Goal: Information Seeking & Learning: Compare options

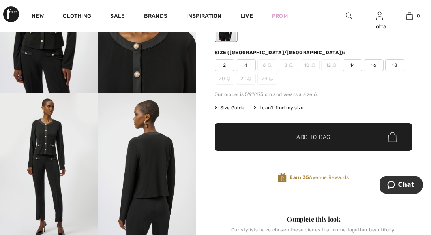
scroll to position [103, 0]
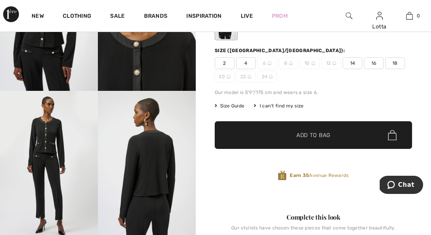
click at [303, 109] on div "I can't find my size" at bounding box center [279, 105] width 50 height 7
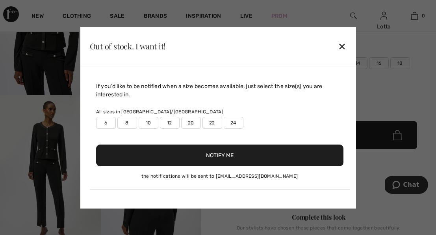
click at [176, 117] on label "12" at bounding box center [170, 123] width 20 height 12
click at [206, 159] on button "Notify Me" at bounding box center [220, 155] width 248 height 22
click at [341, 38] on div "✕" at bounding box center [342, 46] width 8 height 17
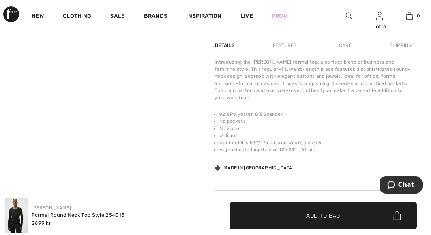
scroll to position [0, 0]
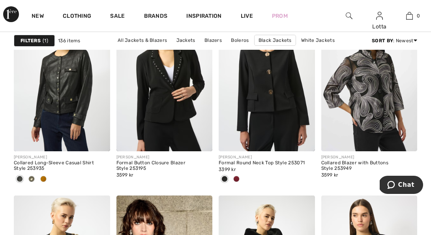
scroll to position [1947, 0]
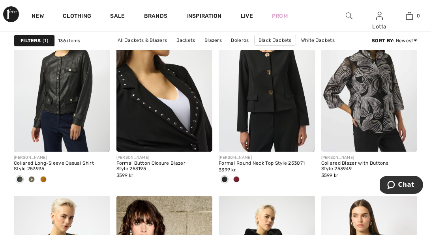
click at [159, 117] on img at bounding box center [164, 79] width 96 height 144
click at [160, 117] on img at bounding box center [164, 79] width 96 height 144
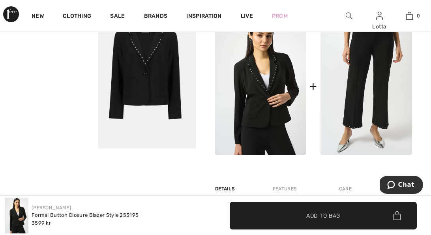
scroll to position [340, 0]
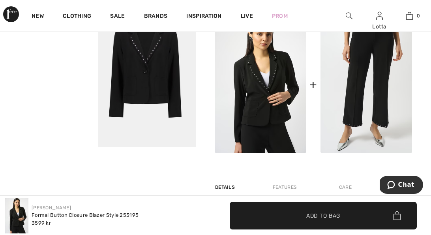
click at [65, 49] on video "Your browser does not support the video tag." at bounding box center [49, 24] width 98 height 49
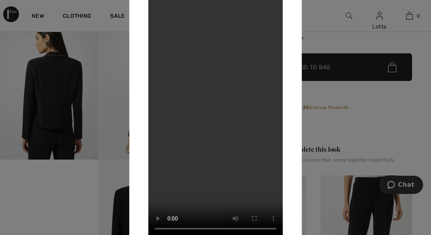
scroll to position [185, 0]
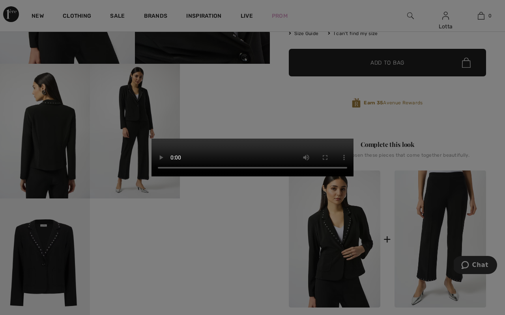
click at [353, 177] on video "Your browser does not support the video tag." at bounding box center [252, 158] width 202 height 38
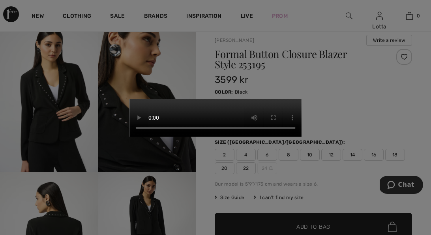
scroll to position [21, 0]
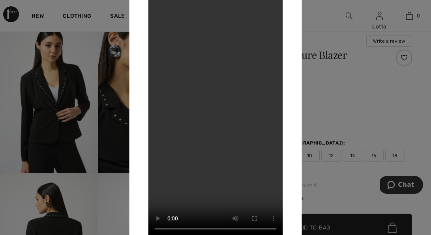
click at [345, 90] on div at bounding box center [215, 117] width 431 height 235
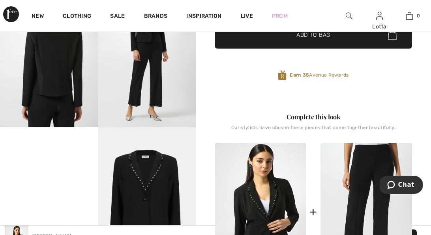
scroll to position [171, 0]
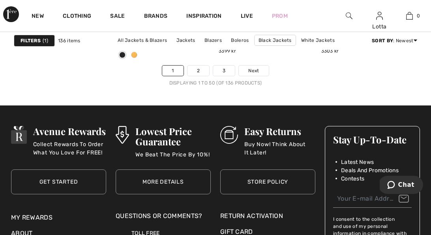
scroll to position [2906, 0]
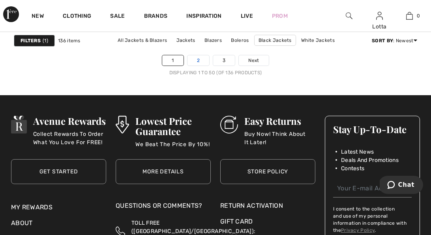
click at [197, 65] on link "2" at bounding box center [198, 60] width 22 height 10
click at [200, 65] on link "2" at bounding box center [198, 60] width 22 height 10
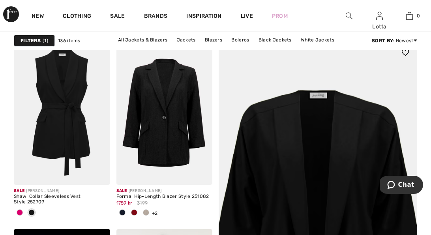
scroll to position [74, 0]
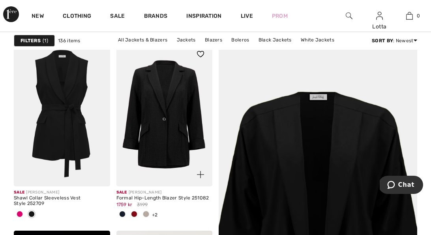
click at [157, 121] on img at bounding box center [164, 114] width 96 height 144
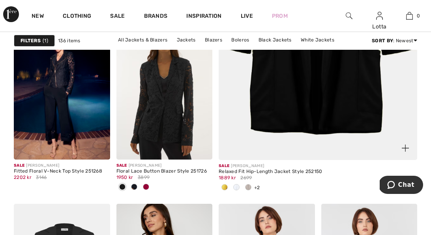
scroll to position [292, 0]
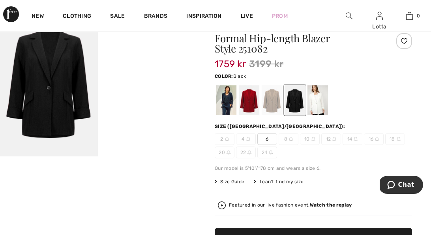
scroll to position [39, 0]
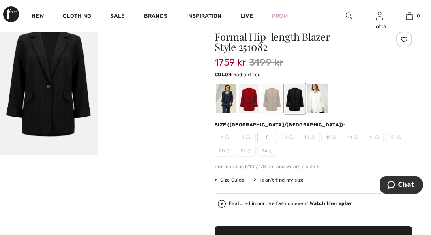
click at [254, 110] on div at bounding box center [249, 99] width 21 height 30
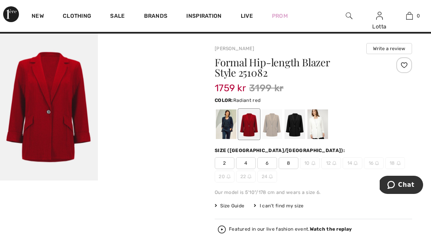
scroll to position [0, 0]
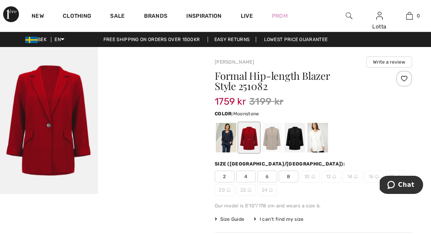
click at [279, 147] on div at bounding box center [271, 138] width 21 height 30
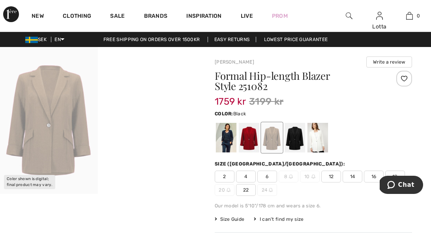
click at [302, 145] on div at bounding box center [294, 138] width 21 height 30
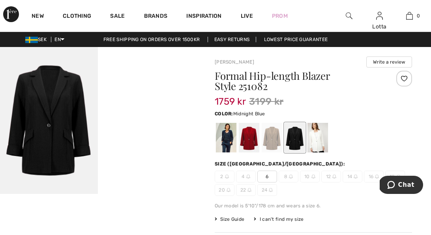
click at [232, 147] on div at bounding box center [226, 138] width 21 height 30
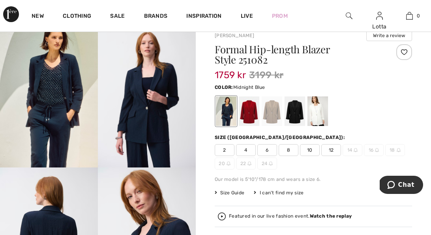
scroll to position [25, 0]
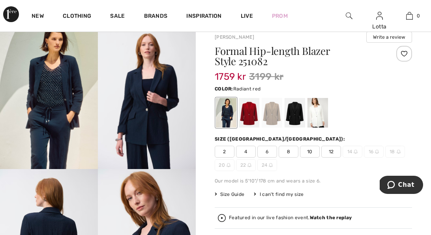
click at [258, 121] on div at bounding box center [249, 113] width 21 height 30
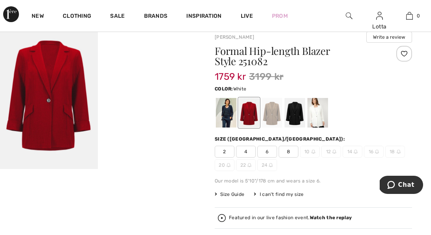
click at [327, 125] on div at bounding box center [317, 113] width 21 height 30
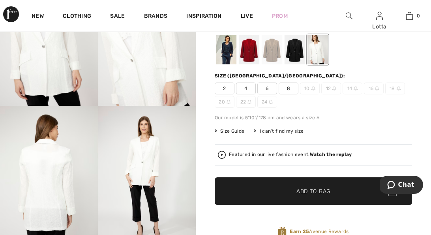
scroll to position [89, 0]
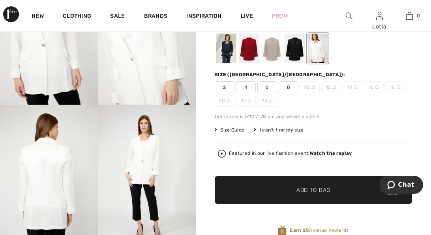
click at [305, 60] on div at bounding box center [294, 49] width 21 height 30
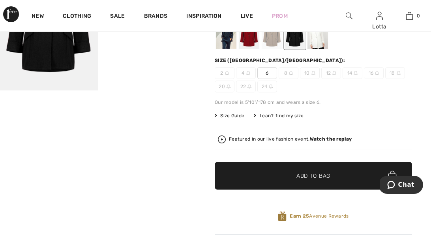
scroll to position [109, 0]
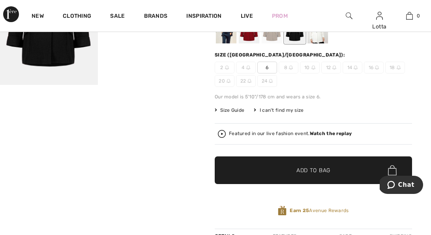
click at [337, 73] on span "12" at bounding box center [331, 68] width 20 height 12
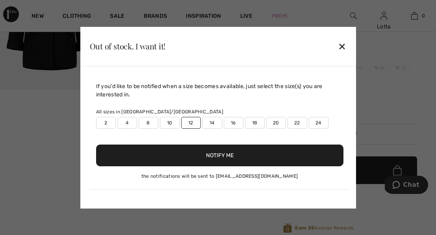
click at [257, 159] on button "Notify Me" at bounding box center [220, 155] width 248 height 22
click at [338, 38] on div "✕" at bounding box center [342, 46] width 8 height 17
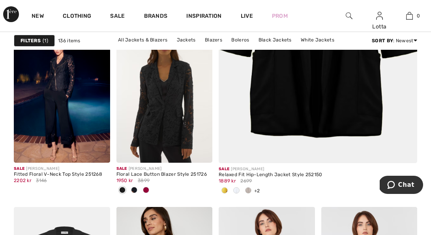
scroll to position [287, 0]
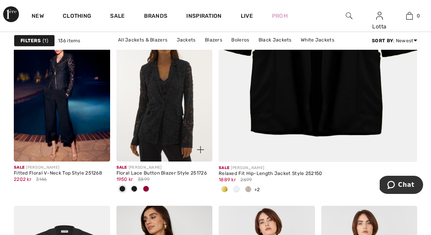
click at [164, 125] on img at bounding box center [164, 89] width 96 height 144
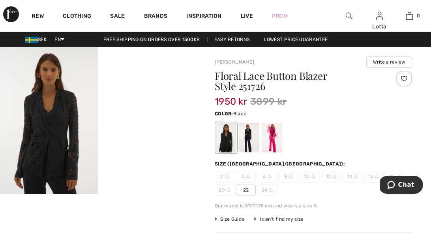
click at [146, 96] on video "Your browser does not support the video tag." at bounding box center [147, 71] width 98 height 49
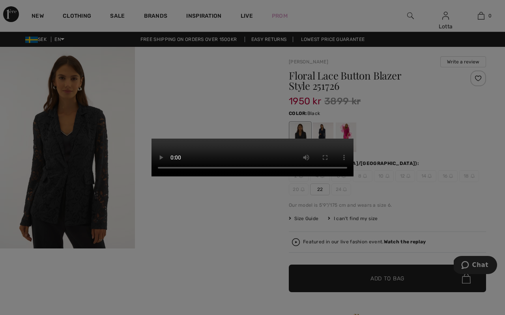
click at [353, 139] on video "Your browser does not support the video tag." at bounding box center [252, 158] width 202 height 38
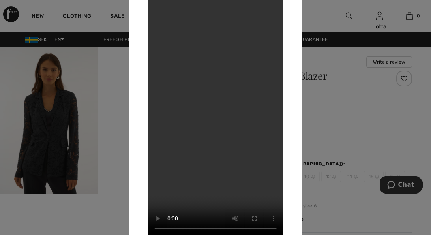
click at [333, 105] on div at bounding box center [215, 117] width 431 height 235
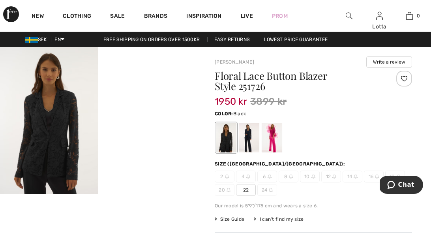
click at [228, 140] on div at bounding box center [226, 138] width 21 height 30
click at [255, 150] on div at bounding box center [249, 138] width 21 height 30
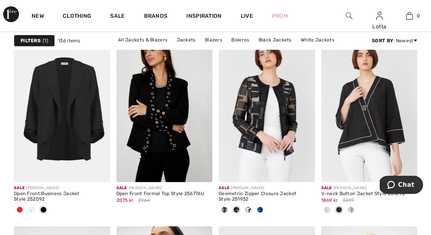
scroll to position [453, 0]
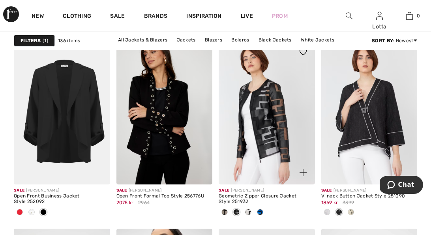
click at [262, 114] on img at bounding box center [266, 112] width 96 height 144
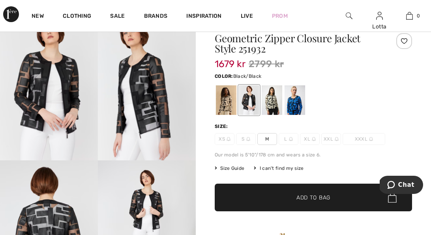
scroll to position [29, 0]
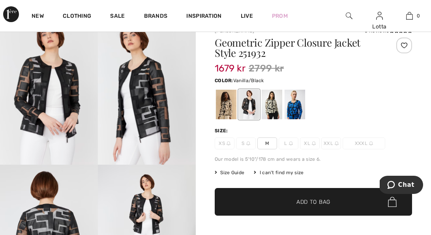
click at [277, 109] on div at bounding box center [271, 105] width 21 height 30
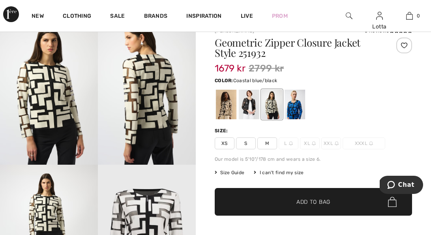
click at [302, 116] on div at bounding box center [294, 105] width 21 height 30
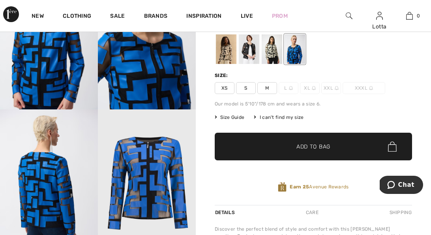
scroll to position [69, 0]
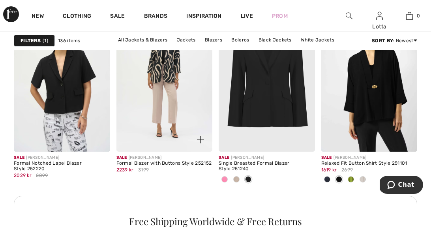
scroll to position [671, 0]
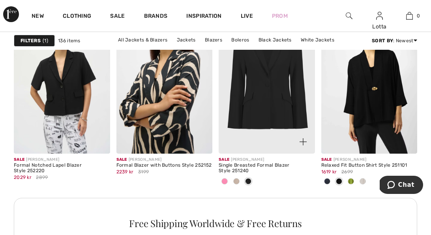
click at [272, 119] on img at bounding box center [266, 81] width 96 height 144
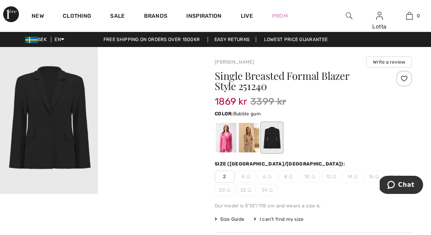
click at [232, 151] on div at bounding box center [226, 138] width 21 height 30
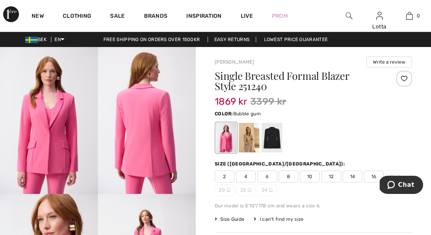
click at [235, 140] on div at bounding box center [226, 138] width 21 height 30
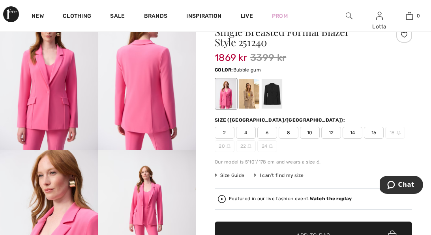
scroll to position [42, 0]
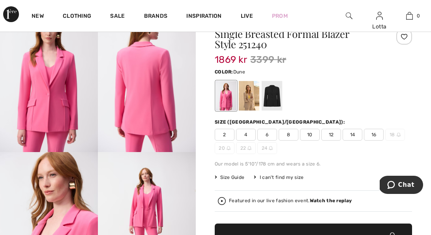
click at [254, 108] on div at bounding box center [249, 96] width 21 height 30
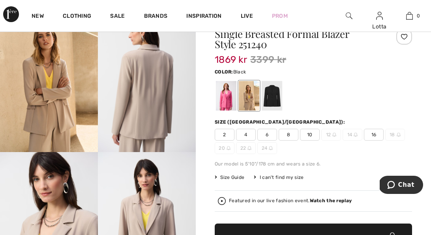
click at [282, 105] on div at bounding box center [271, 96] width 21 height 30
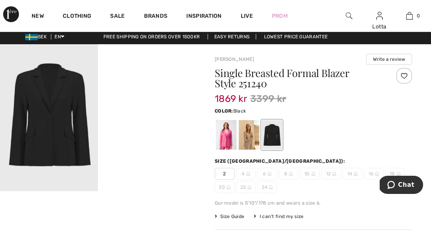
scroll to position [0, 0]
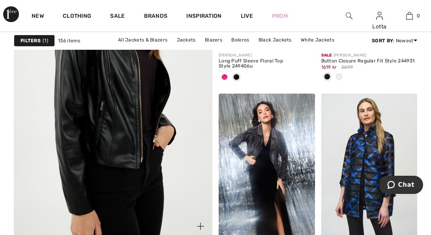
scroll to position [1673, 0]
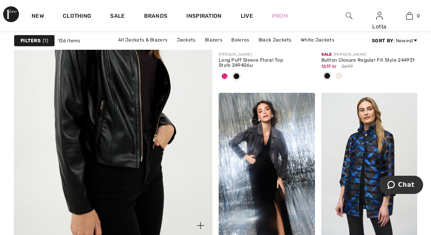
click at [110, 146] on img at bounding box center [113, 82] width 238 height 357
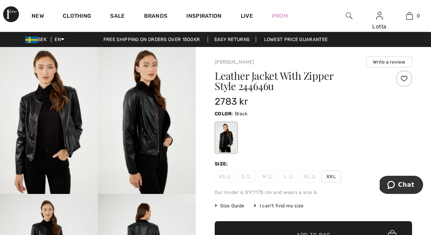
click at [159, 122] on img at bounding box center [147, 120] width 98 height 147
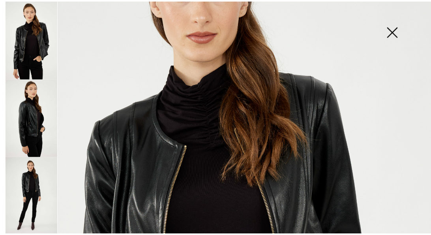
scroll to position [98, 0]
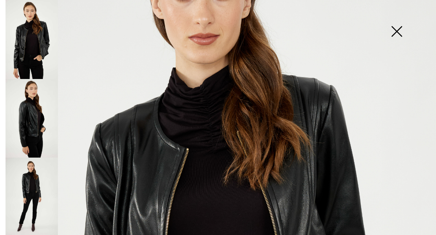
click at [403, 29] on img at bounding box center [396, 32] width 39 height 41
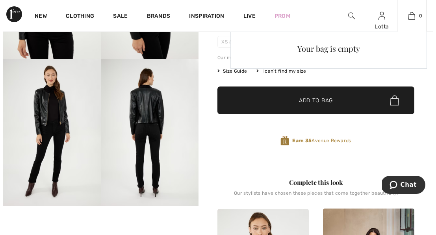
scroll to position [134, 0]
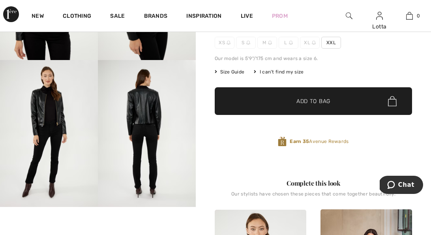
click at [147, 119] on img at bounding box center [147, 133] width 98 height 147
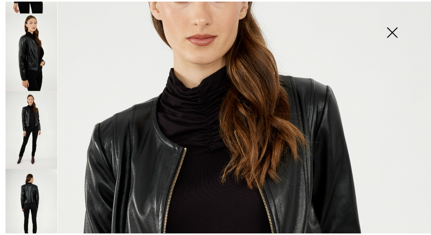
scroll to position [68, 0]
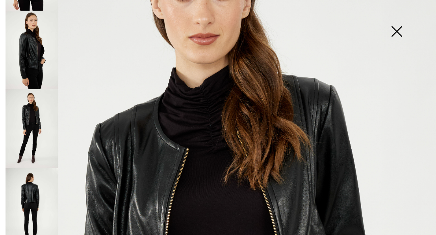
click at [25, 188] on img at bounding box center [32, 207] width 52 height 79
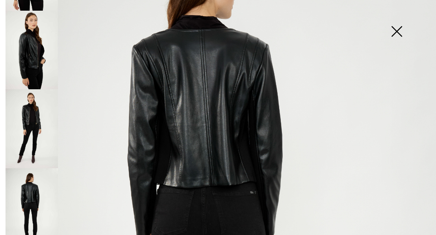
click at [399, 31] on img at bounding box center [396, 32] width 39 height 41
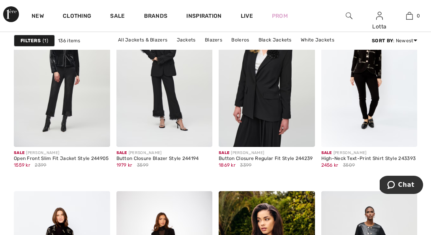
scroll to position [2586, 0]
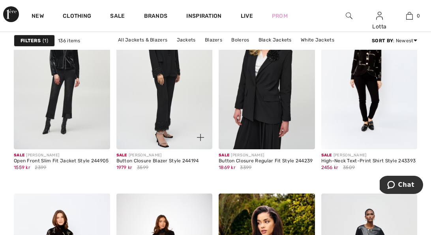
click at [167, 96] on img at bounding box center [164, 77] width 96 height 144
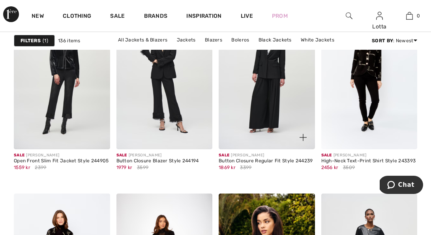
click at [264, 117] on img at bounding box center [266, 77] width 96 height 144
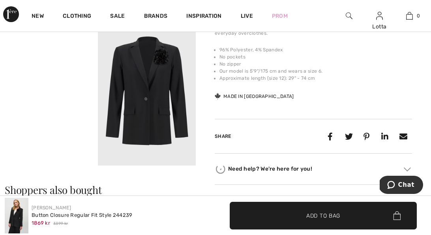
scroll to position [327, 0]
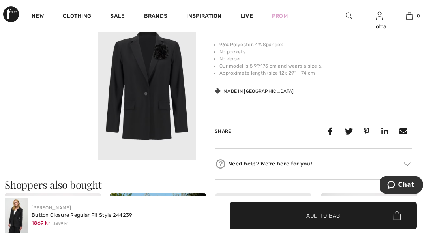
click at [45, 62] on video "Your browser does not support the video tag." at bounding box center [49, 37] width 98 height 49
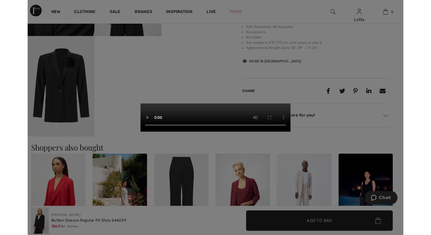
scroll to position [331, 0]
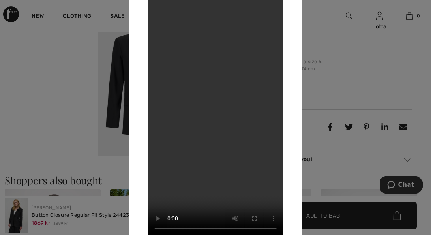
click at [369, 97] on div at bounding box center [215, 117] width 431 height 235
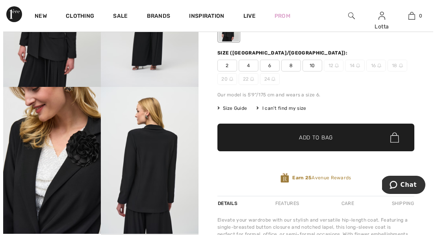
scroll to position [101, 0]
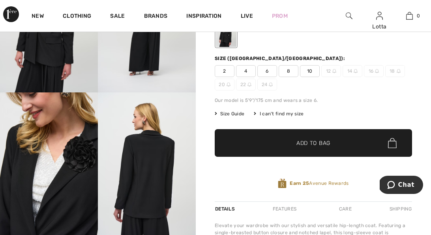
click at [58, 188] on img at bounding box center [49, 165] width 98 height 147
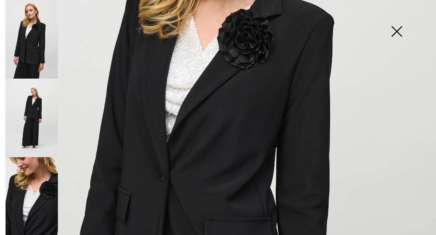
scroll to position [189, 0]
click at [211, 159] on img at bounding box center [218, 138] width 436 height 654
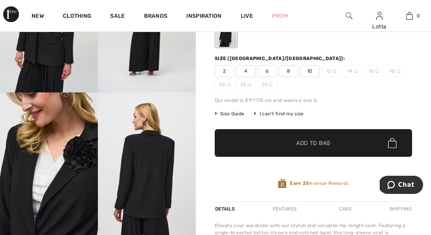
click at [137, 170] on img at bounding box center [147, 165] width 98 height 147
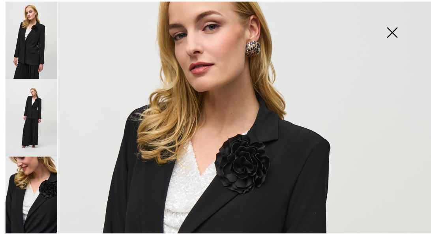
scroll to position [62, 0]
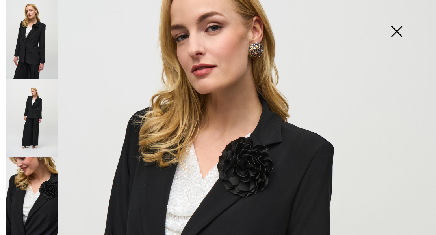
click at [398, 29] on img at bounding box center [396, 32] width 39 height 41
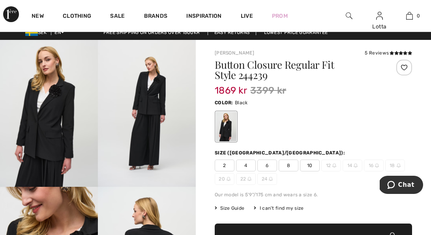
scroll to position [0, 0]
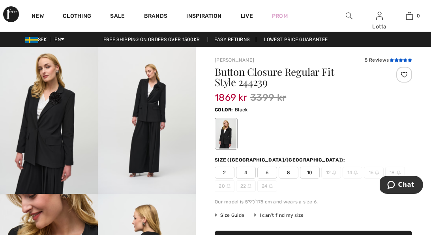
click at [398, 62] on icon at bounding box center [400, 60] width 4 height 4
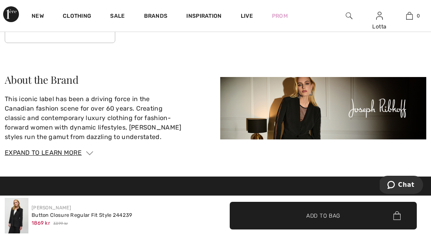
scroll to position [1428, 0]
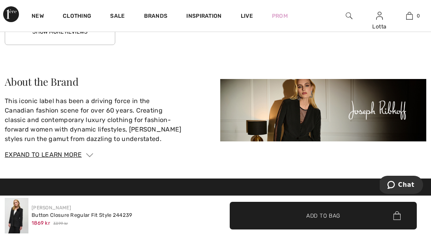
click at [99, 45] on button "Show More Reviews" at bounding box center [60, 32] width 110 height 26
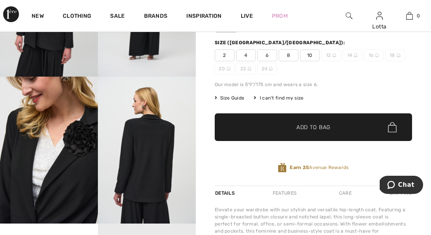
scroll to position [121, 0]
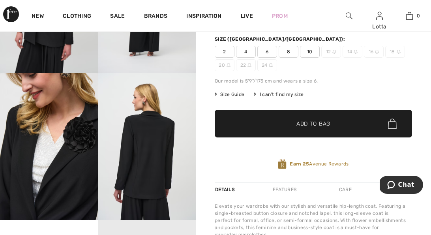
click at [243, 98] on span "Size Guide" at bounding box center [229, 94] width 30 height 7
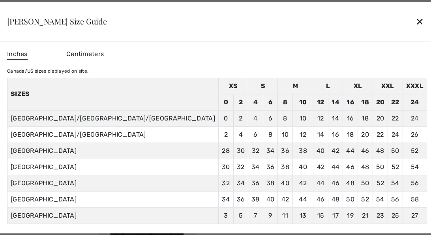
scroll to position [154, 0]
click at [104, 52] on span "Centimeters" at bounding box center [84, 53] width 37 height 7
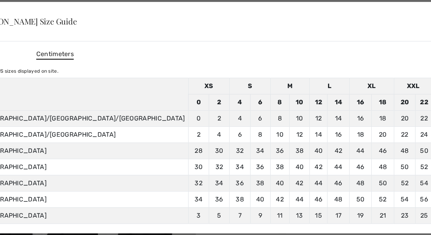
scroll to position [0, 0]
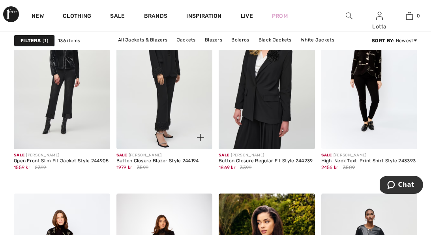
click at [163, 106] on img at bounding box center [164, 77] width 96 height 144
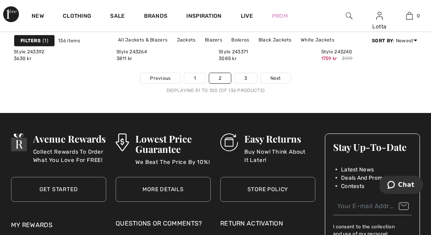
scroll to position [2893, 0]
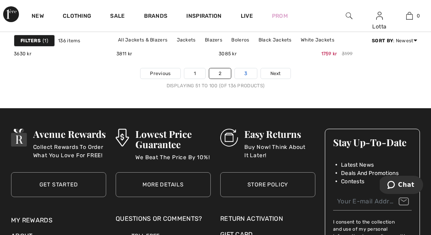
click at [255, 78] on link "3" at bounding box center [246, 73] width 22 height 10
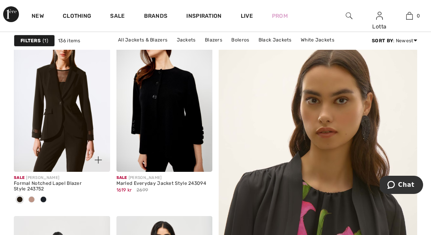
scroll to position [88, 0]
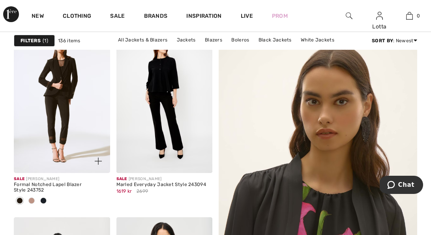
click at [62, 112] on img at bounding box center [62, 101] width 96 height 144
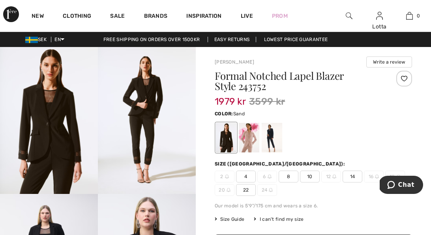
click at [256, 146] on div at bounding box center [249, 138] width 21 height 30
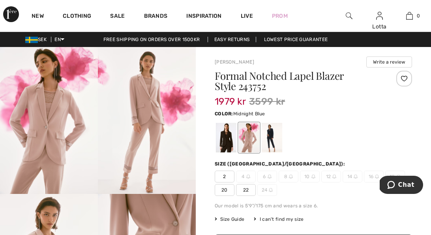
click at [278, 141] on div at bounding box center [271, 138] width 21 height 30
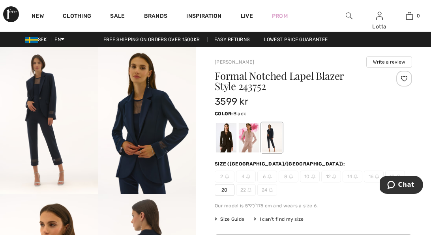
click at [234, 145] on div at bounding box center [226, 138] width 21 height 30
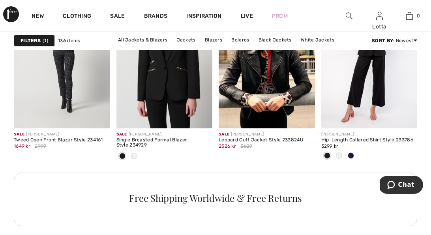
scroll to position [1336, 0]
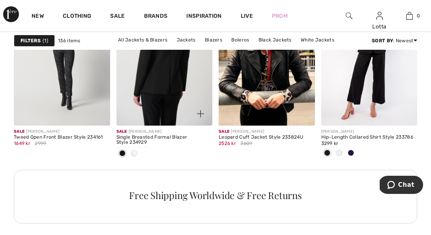
click at [164, 95] on img at bounding box center [164, 53] width 96 height 144
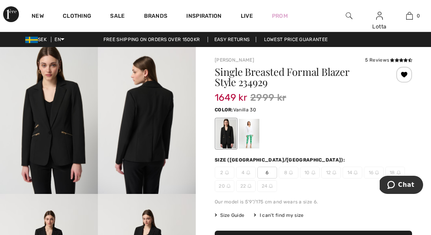
click at [259, 138] on div at bounding box center [249, 134] width 21 height 30
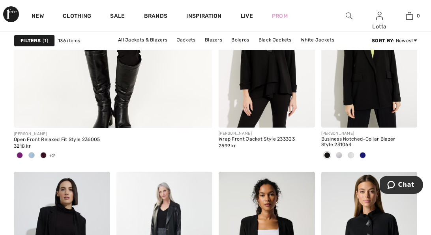
scroll to position [1784, 0]
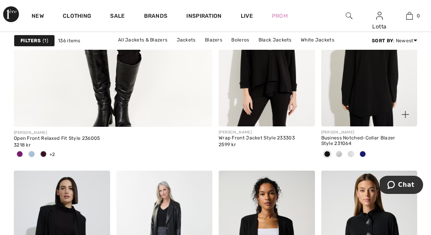
click at [373, 117] on img at bounding box center [369, 54] width 96 height 144
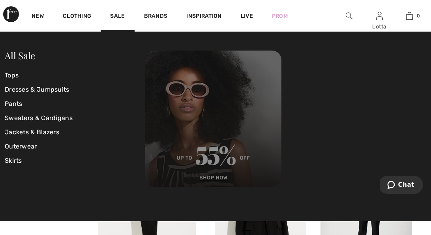
scroll to position [220, 0]
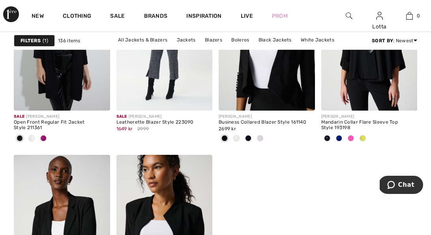
scroll to position [1974, 0]
